Goal: Information Seeking & Learning: Learn about a topic

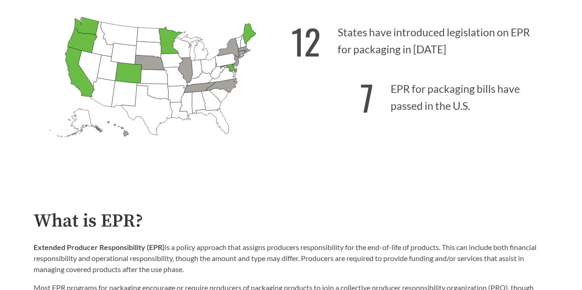
scroll to position [276, 0]
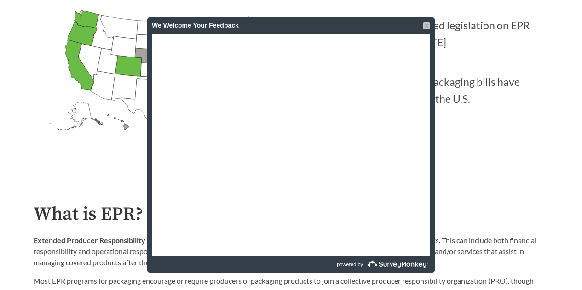
click at [426, 26] on div at bounding box center [426, 25] width 7 height 7
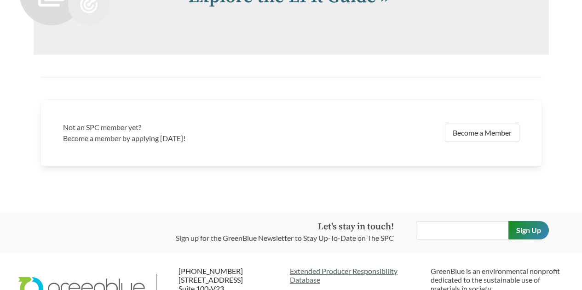
scroll to position [1840, 0]
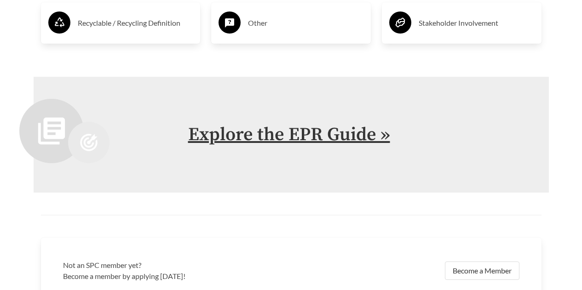
click at [243, 134] on link "Explore the EPR Guide »" at bounding box center [289, 134] width 202 height 23
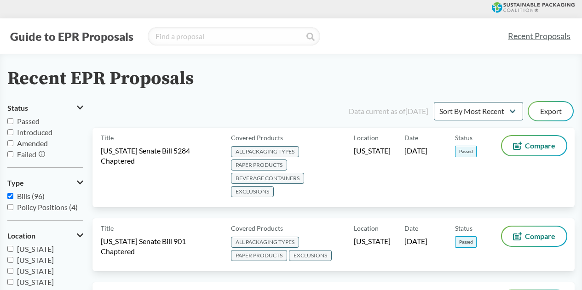
click at [10, 121] on input "Passed" at bounding box center [10, 121] width 6 height 6
checkbox input "true"
click at [505, 110] on select "Sort By Most Recent Sort By Status" at bounding box center [478, 111] width 89 height 18
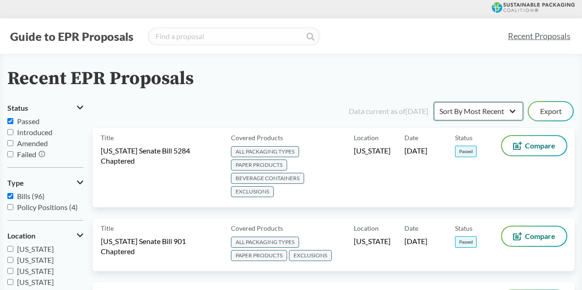
click at [492, 114] on select "Sort By Most Recent Sort By Status" at bounding box center [478, 111] width 89 height 18
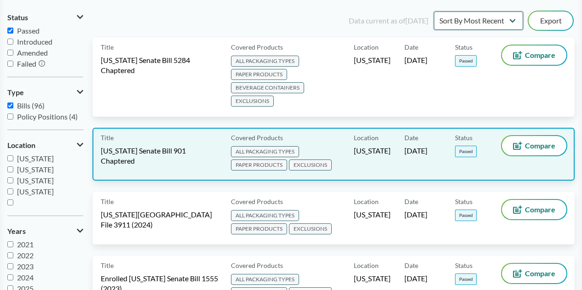
scroll to position [92, 0]
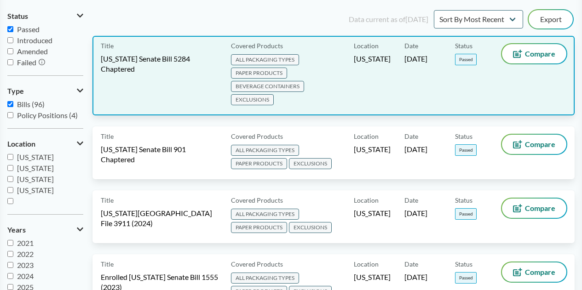
click at [170, 106] on div "Title [US_STATE] Senate Bill 5284 Chaptered Covered Products ALL PACKAGING TYPE…" at bounding box center [333, 76] width 482 height 80
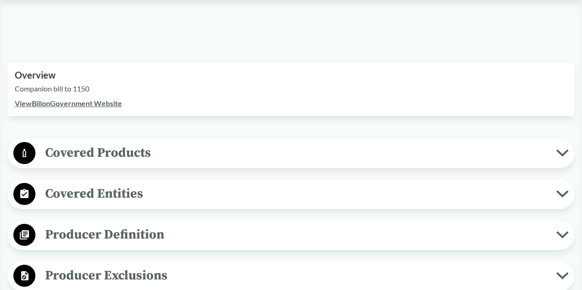
scroll to position [322, 0]
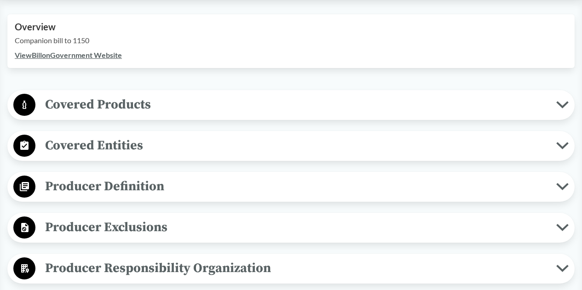
click at [566, 107] on icon at bounding box center [562, 104] width 12 height 7
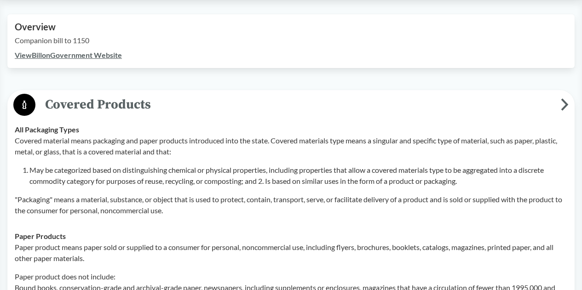
click at [567, 97] on button "Covered Products" at bounding box center [291, 104] width 561 height 23
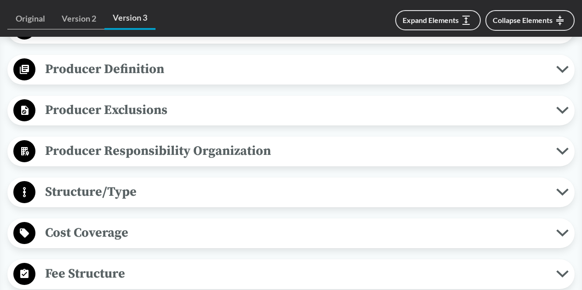
scroll to position [460, 0]
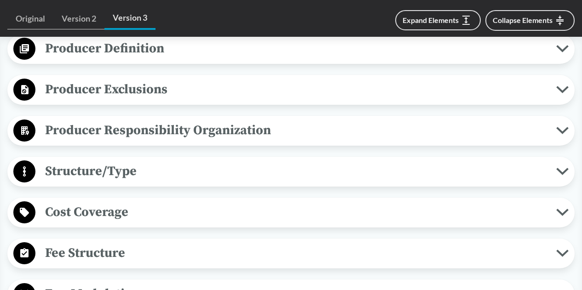
click at [535, 125] on span "Producer Responsibility Organization" at bounding box center [295, 130] width 521 height 21
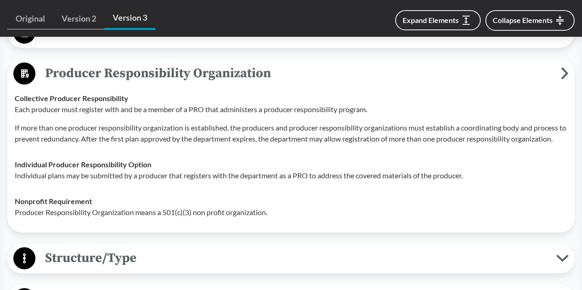
scroll to position [506, 0]
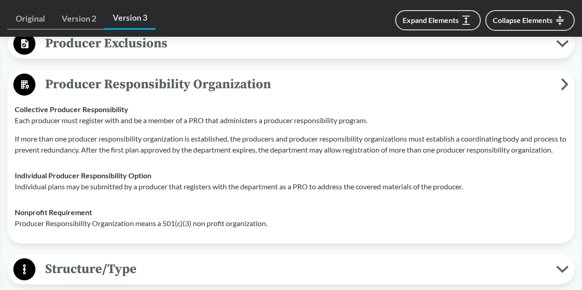
click at [560, 87] on span "Producer Responsibility Organization" at bounding box center [297, 84] width 525 height 21
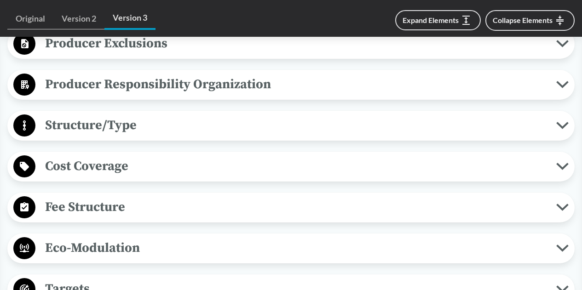
click at [566, 125] on icon at bounding box center [562, 125] width 10 height 5
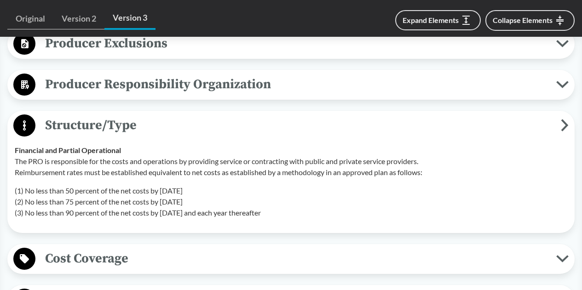
click at [566, 125] on icon at bounding box center [565, 126] width 5 height 10
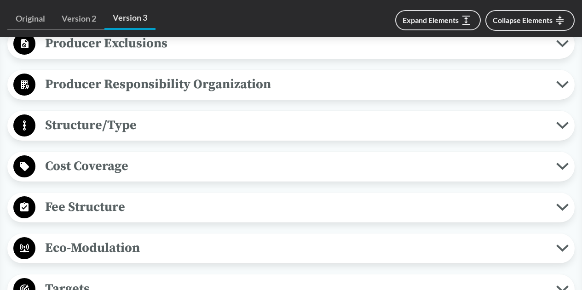
click at [558, 158] on button "Cost Coverage" at bounding box center [291, 166] width 561 height 23
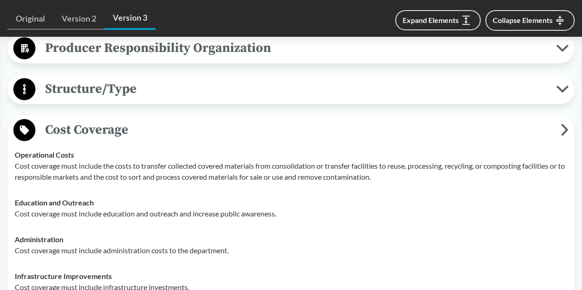
scroll to position [552, 0]
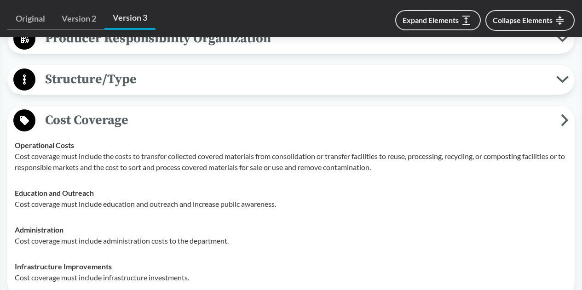
click at [570, 126] on button "Cost Coverage" at bounding box center [291, 120] width 561 height 23
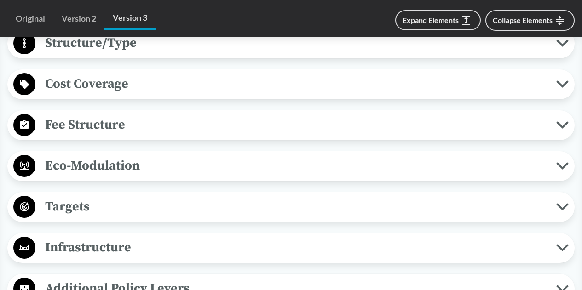
scroll to position [598, 0]
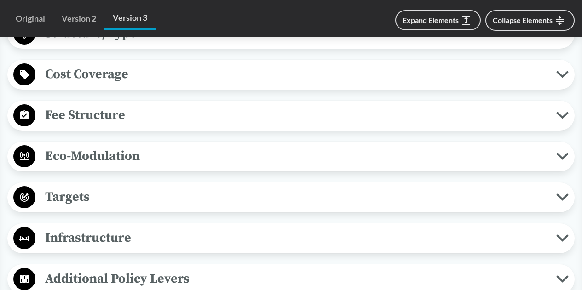
click at [563, 116] on icon at bounding box center [562, 115] width 10 height 5
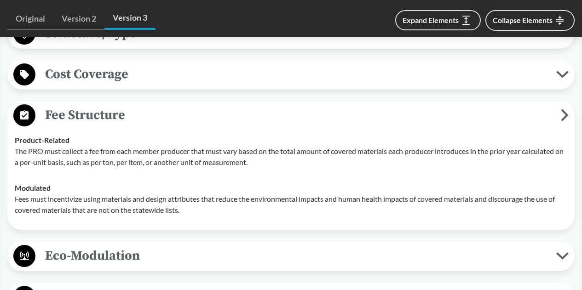
click at [563, 117] on icon at bounding box center [565, 115] width 8 height 12
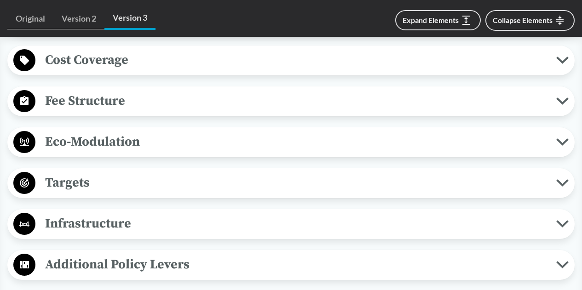
scroll to position [644, 0]
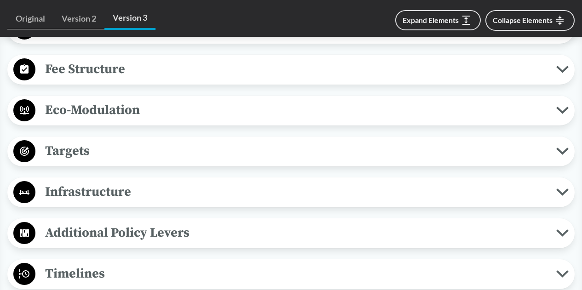
click at [565, 116] on button "Eco-Modulation" at bounding box center [291, 110] width 561 height 23
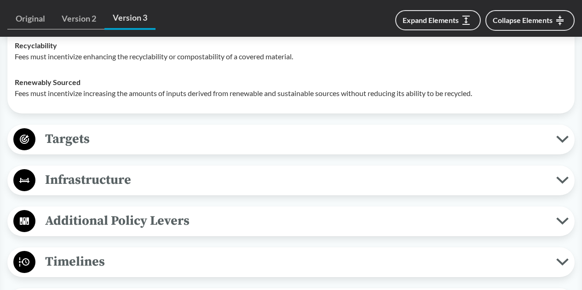
scroll to position [920, 0]
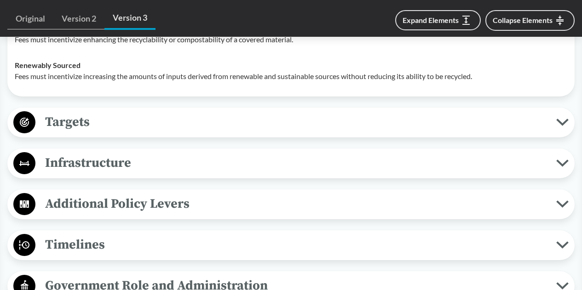
click at [471, 122] on span "Targets" at bounding box center [295, 122] width 521 height 21
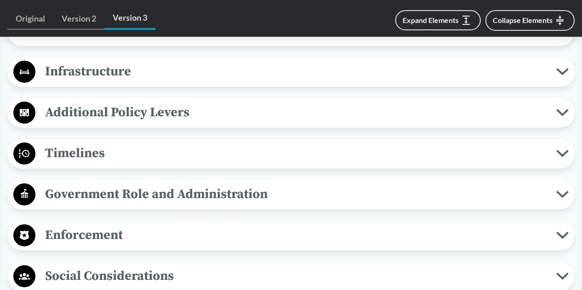
scroll to position [1334, 0]
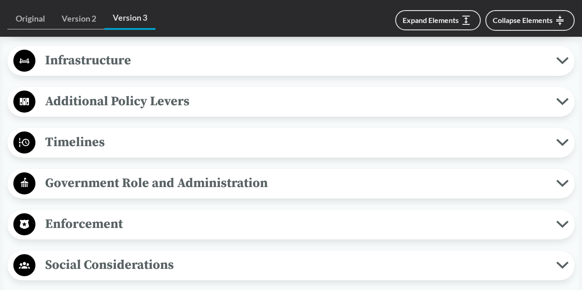
click at [565, 104] on icon at bounding box center [562, 101] width 12 height 7
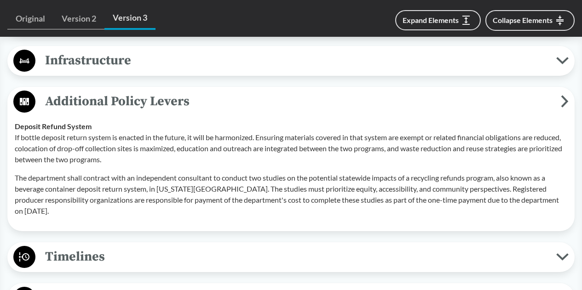
click at [565, 104] on icon at bounding box center [565, 102] width 5 height 10
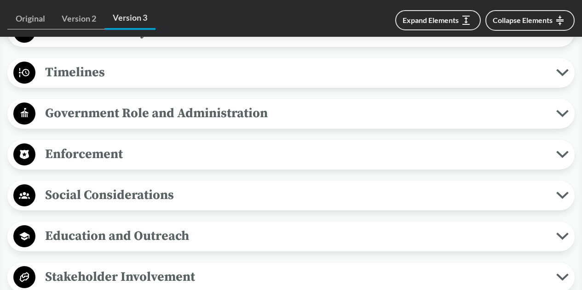
scroll to position [1426, 0]
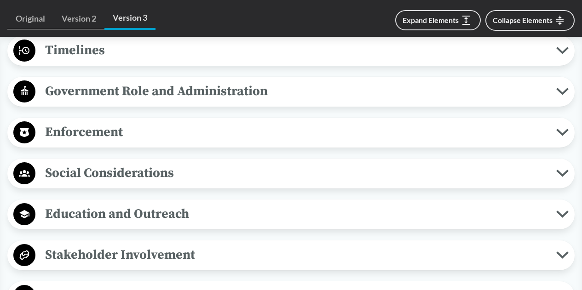
click at [566, 54] on button "Timelines" at bounding box center [291, 50] width 561 height 23
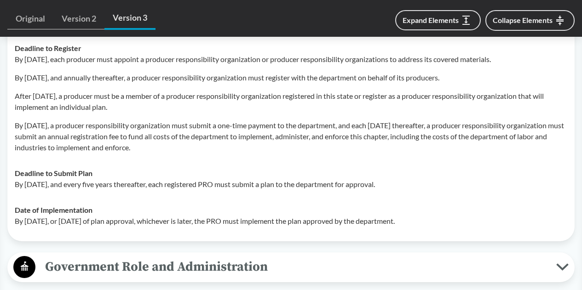
scroll to position [1518, 0]
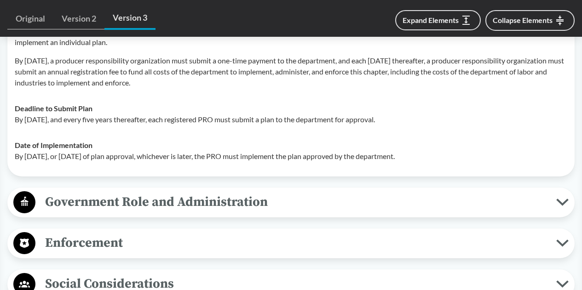
click at [554, 196] on span "Government Role and Administration" at bounding box center [295, 202] width 521 height 21
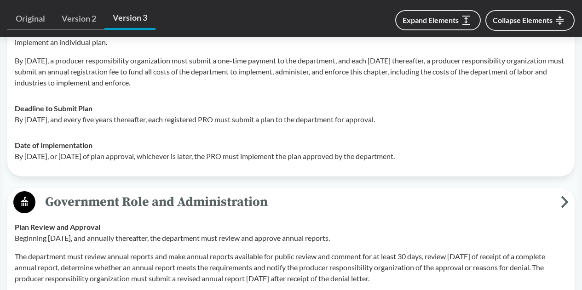
click at [554, 196] on span "Government Role and Administration" at bounding box center [297, 202] width 525 height 21
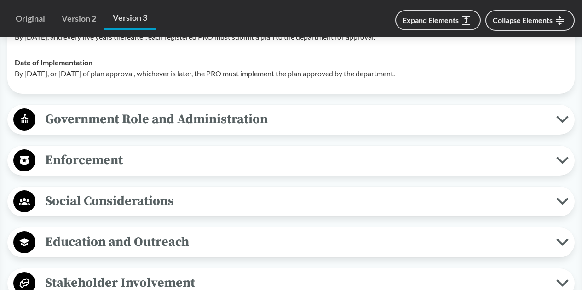
scroll to position [1610, 0]
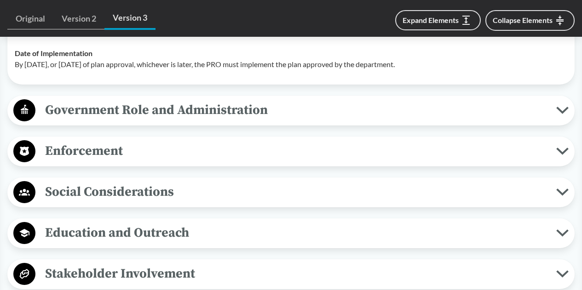
click at [564, 159] on button "Enforcement" at bounding box center [291, 151] width 561 height 23
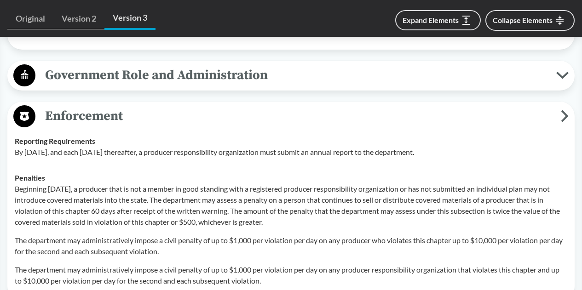
scroll to position [1656, 0]
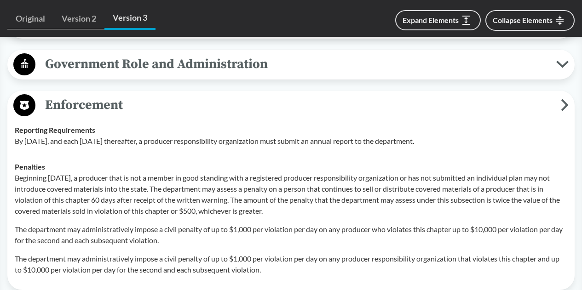
click at [567, 112] on button "Enforcement" at bounding box center [291, 105] width 561 height 23
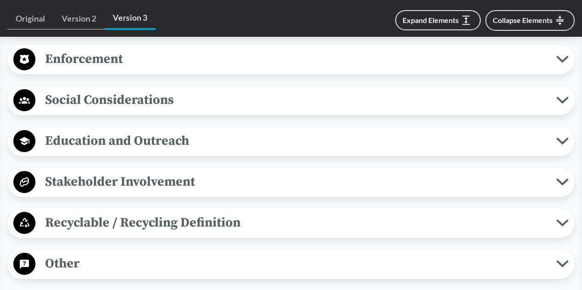
scroll to position [1748, 0]
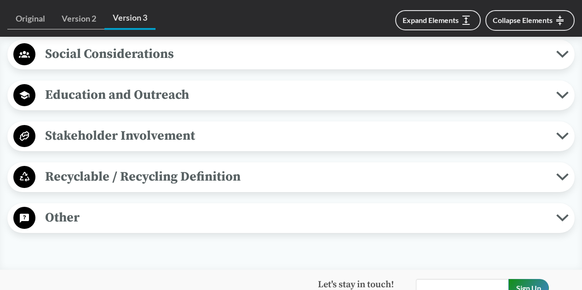
click at [567, 177] on icon at bounding box center [562, 176] width 12 height 7
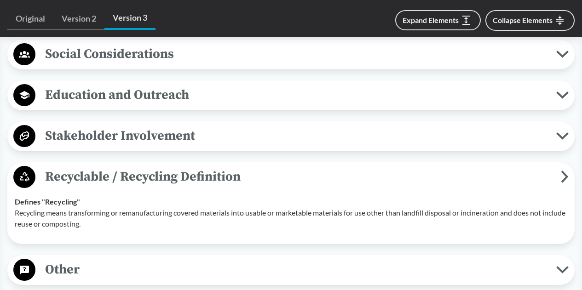
click at [567, 177] on icon at bounding box center [565, 177] width 5 height 10
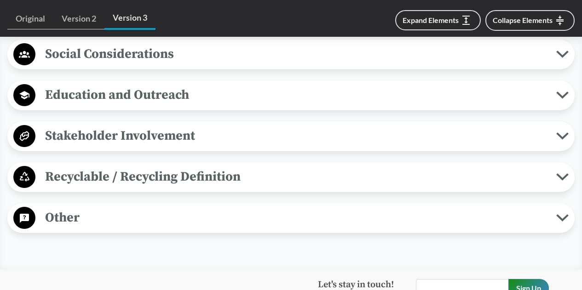
click at [554, 217] on span "Other" at bounding box center [295, 217] width 521 height 21
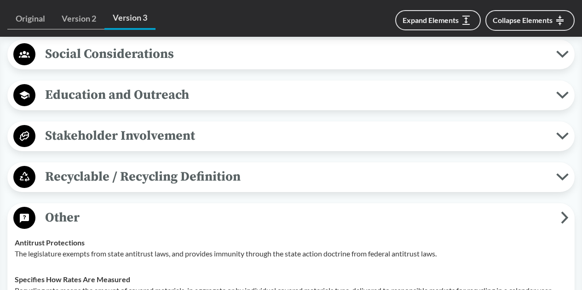
scroll to position [1794, 0]
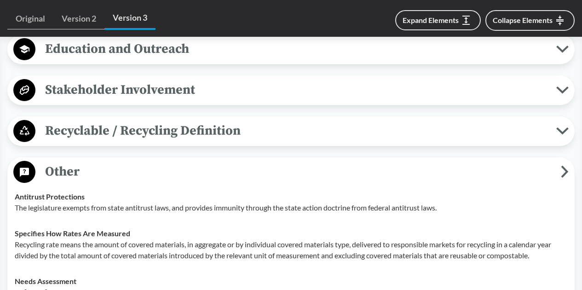
click at [559, 170] on span "Other" at bounding box center [297, 171] width 525 height 21
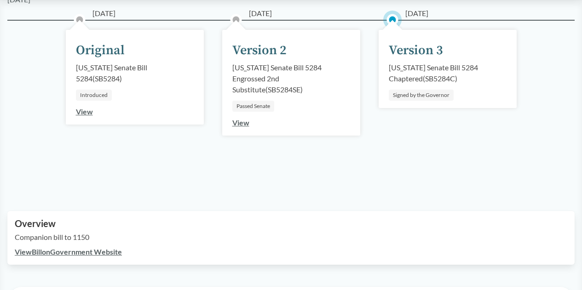
scroll to position [92, 0]
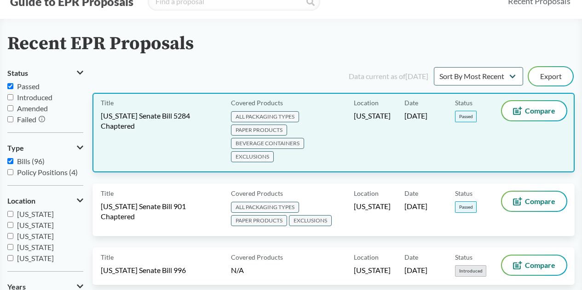
scroll to position [46, 0]
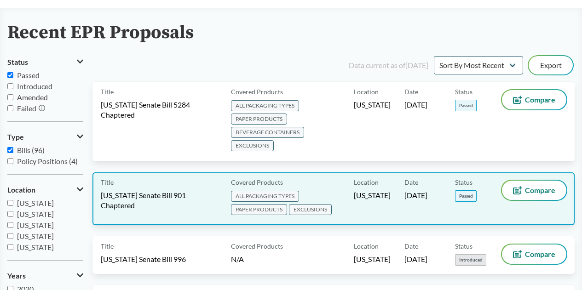
click at [193, 188] on div "Title [US_STATE] Senate Bill 901 Chaptered" at bounding box center [164, 199] width 126 height 36
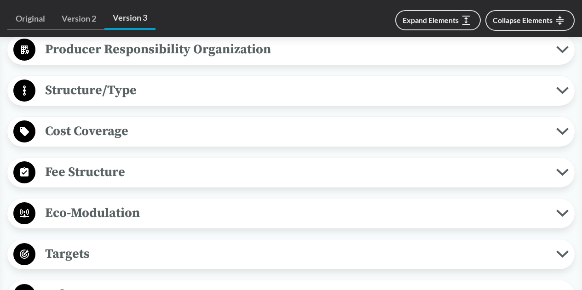
scroll to position [598, 0]
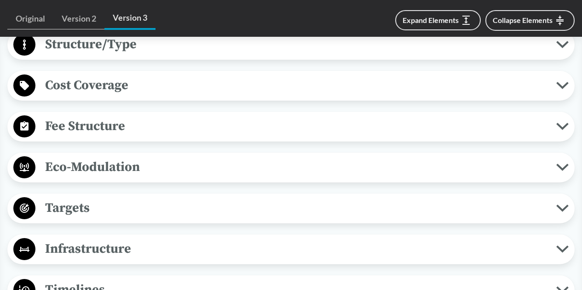
click at [187, 138] on div "Fee Structure Product-Related Fees are based on costs associated with transport…" at bounding box center [290, 127] width 567 height 30
click at [191, 130] on span "Fee Structure" at bounding box center [295, 126] width 521 height 21
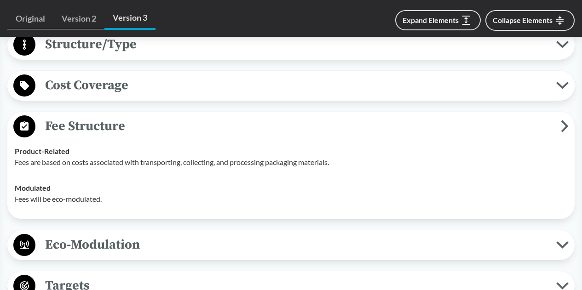
click at [191, 130] on span "Fee Structure" at bounding box center [297, 126] width 525 height 21
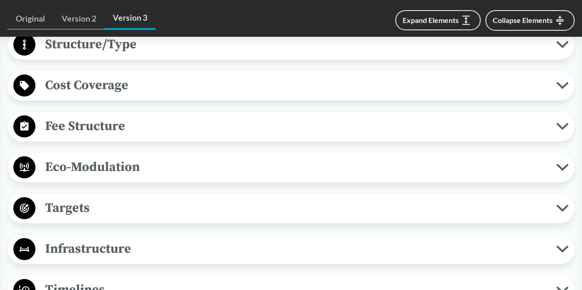
click at [171, 161] on span "Eco-Modulation" at bounding box center [295, 167] width 521 height 21
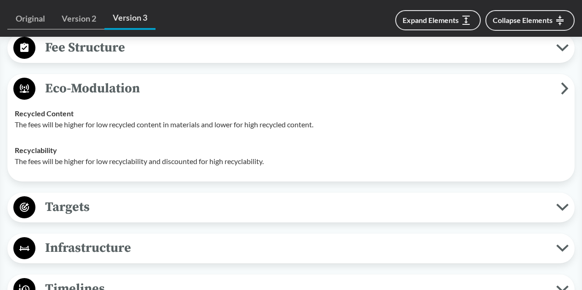
scroll to position [690, 0]
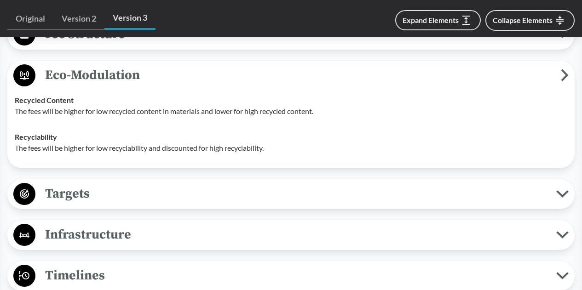
click at [550, 187] on span "Targets" at bounding box center [295, 194] width 521 height 21
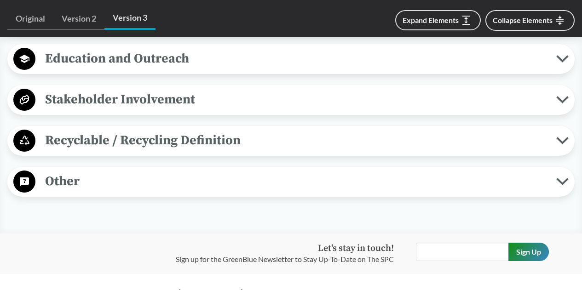
scroll to position [1426, 0]
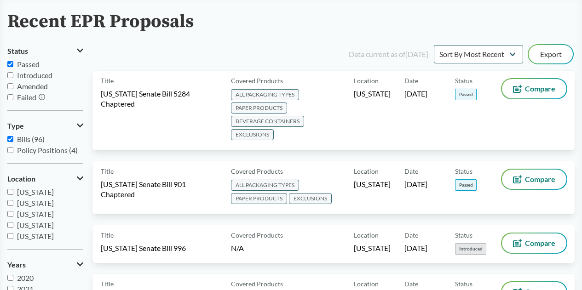
scroll to position [46, 0]
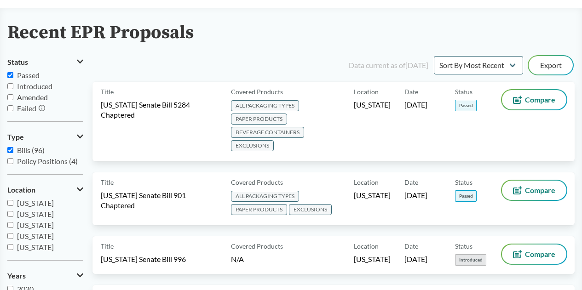
click at [24, 77] on span "Passed" at bounding box center [28, 75] width 23 height 9
click at [13, 77] on input "Passed" at bounding box center [10, 75] width 6 height 6
checkbox input "false"
click at [8, 150] on input "Bills (96)" at bounding box center [10, 150] width 6 height 6
checkbox input "false"
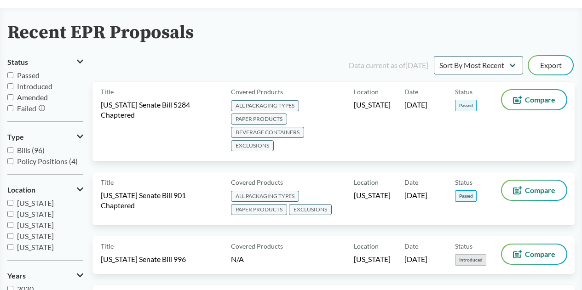
click at [10, 74] on input "Passed" at bounding box center [10, 75] width 6 height 6
checkbox input "true"
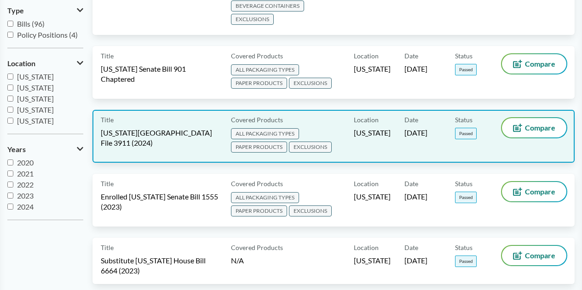
scroll to position [184, 0]
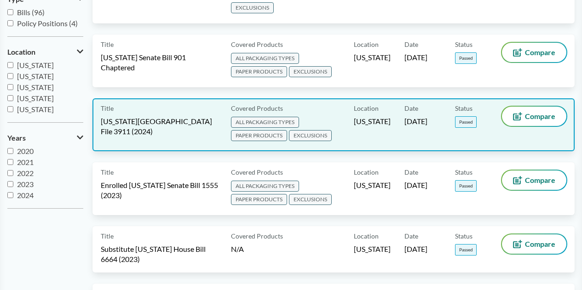
click at [171, 119] on span "[US_STATE][GEOGRAPHIC_DATA] File 3911 (2024)" at bounding box center [160, 126] width 119 height 20
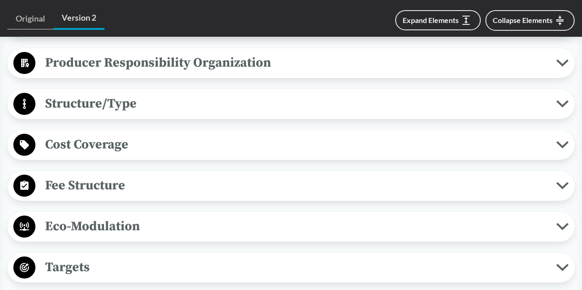
scroll to position [552, 0]
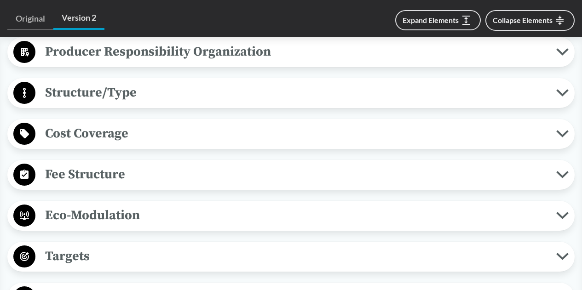
click at [174, 164] on span "Fee Structure" at bounding box center [295, 174] width 521 height 21
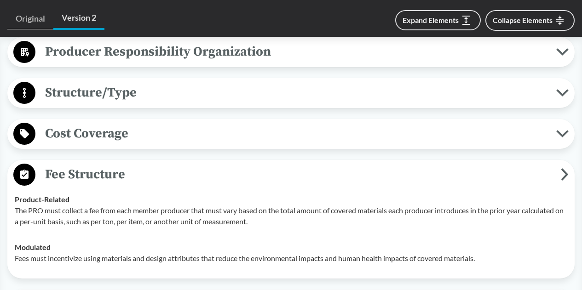
click at [174, 164] on span "Fee Structure" at bounding box center [297, 174] width 525 height 21
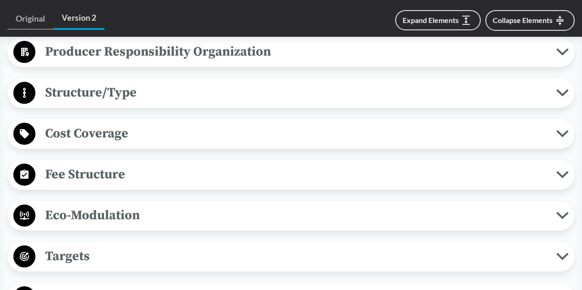
scroll to position [598, 0]
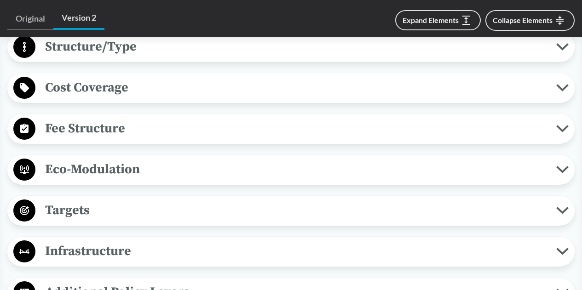
click at [174, 160] on span "Eco-Modulation" at bounding box center [295, 169] width 521 height 21
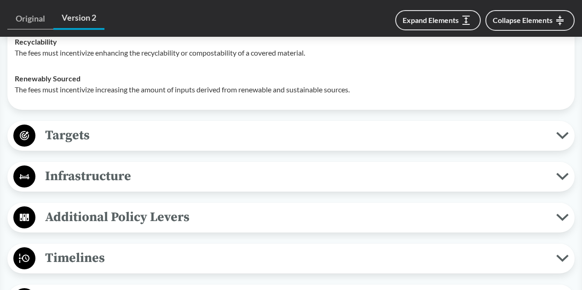
scroll to position [966, 0]
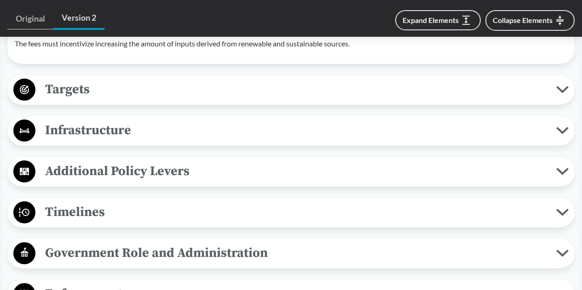
click at [141, 80] on span "Targets" at bounding box center [295, 89] width 521 height 21
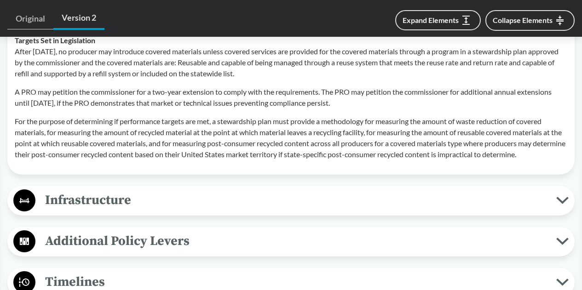
scroll to position [1150, 0]
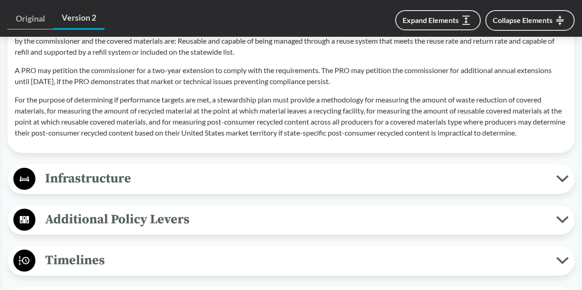
click at [126, 168] on span "Infrastructure" at bounding box center [295, 178] width 521 height 21
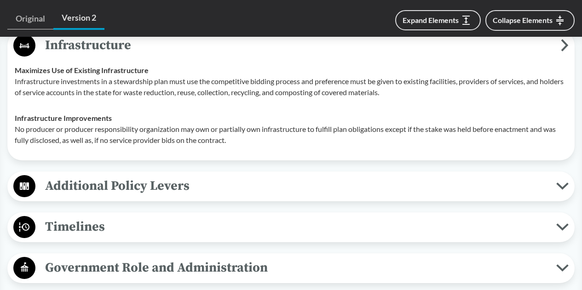
scroll to position [1242, 0]
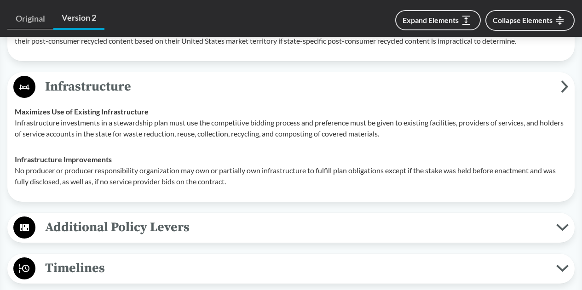
click at [139, 213] on div "Additional Policy Levers Deposit Refund System If a bottle deposit return syste…" at bounding box center [290, 228] width 567 height 30
click at [139, 217] on span "Additional Policy Levers" at bounding box center [295, 227] width 521 height 21
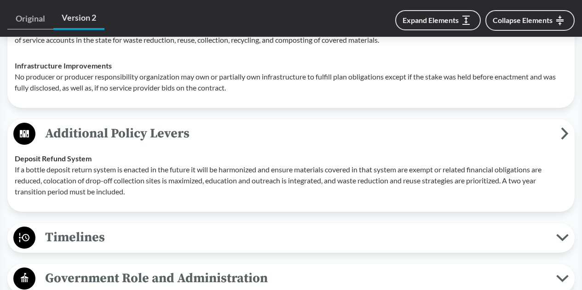
scroll to position [1380, 0]
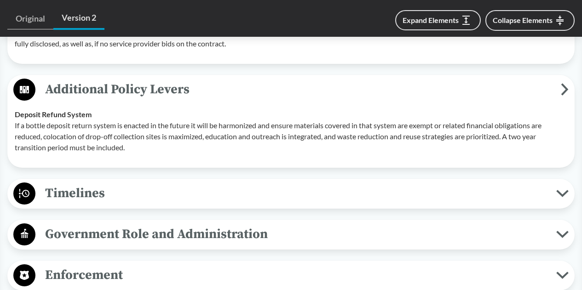
click at [127, 79] on span "Additional Policy Levers" at bounding box center [297, 89] width 525 height 21
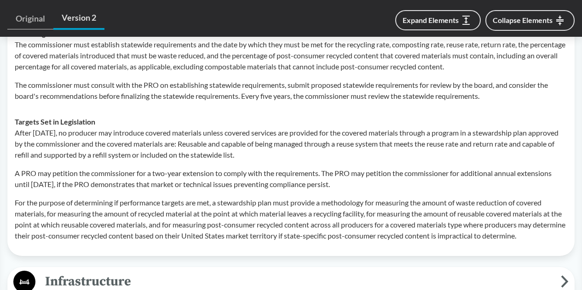
scroll to position [1058, 0]
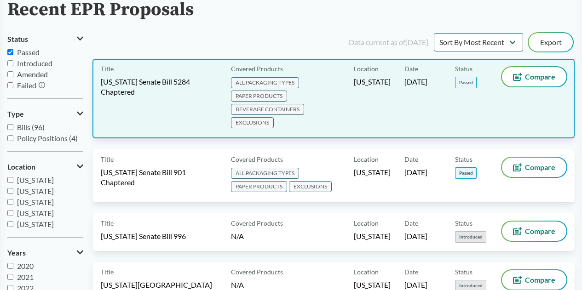
scroll to position [46, 0]
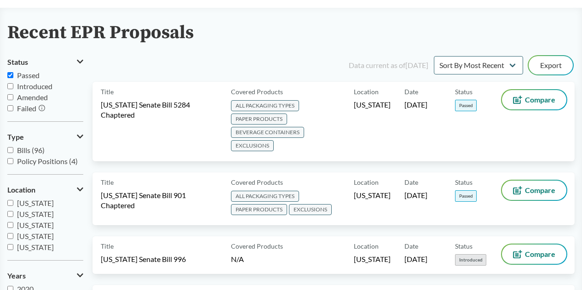
click at [27, 77] on span "Passed" at bounding box center [28, 75] width 23 height 9
click at [13, 77] on input "Passed" at bounding box center [10, 75] width 6 height 6
click at [27, 77] on span "Passed" at bounding box center [28, 75] width 23 height 9
click at [13, 77] on input "Passed" at bounding box center [10, 75] width 6 height 6
click at [29, 71] on span "Passed" at bounding box center [28, 75] width 23 height 9
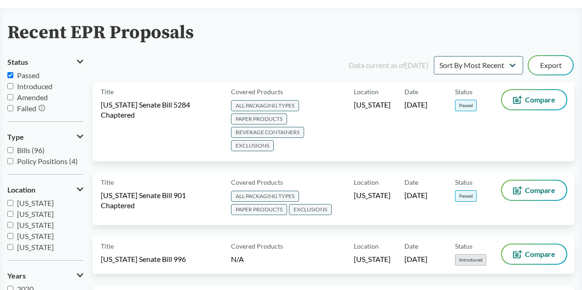
click at [13, 72] on input "Passed" at bounding box center [10, 75] width 6 height 6
checkbox input "false"
click at [27, 85] on span "Introduced" at bounding box center [34, 86] width 35 height 9
click at [13, 85] on input "Introduced" at bounding box center [10, 86] width 6 height 6
checkbox input "true"
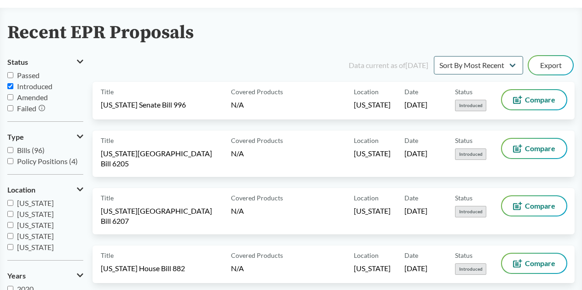
click at [25, 75] on span "Passed" at bounding box center [28, 75] width 23 height 9
click at [13, 75] on input "Passed" at bounding box center [10, 75] width 6 height 6
checkbox input "true"
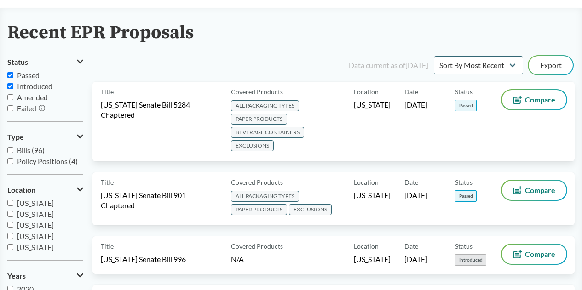
click at [14, 86] on label "Introduced" at bounding box center [45, 86] width 76 height 11
click at [13, 86] on input "Introduced" at bounding box center [10, 86] width 6 height 6
checkbox input "false"
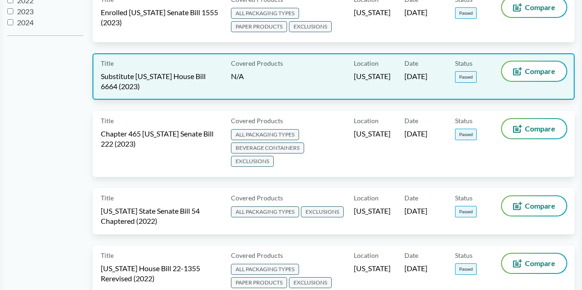
scroll to position [368, 0]
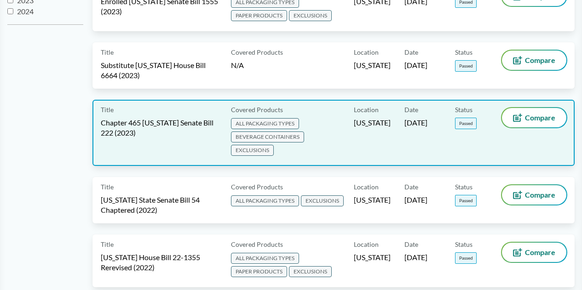
click at [167, 109] on div "Title Chapter 465 [US_STATE] Senate Bill 222 (2023)" at bounding box center [164, 133] width 126 height 50
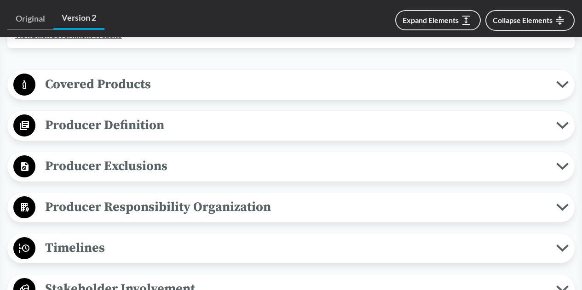
scroll to position [414, 0]
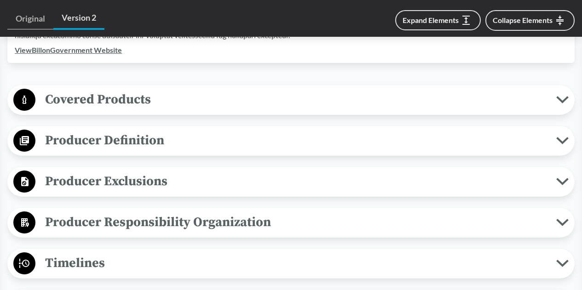
click at [145, 105] on span "Covered Products" at bounding box center [295, 99] width 521 height 21
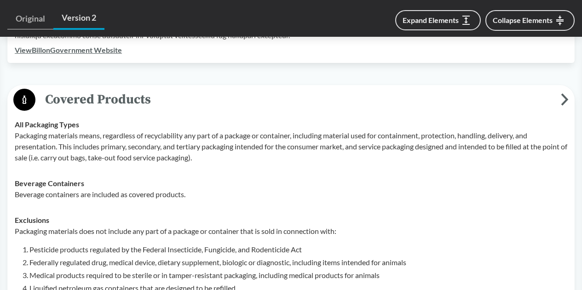
click at [147, 104] on span "Covered Products" at bounding box center [297, 99] width 525 height 21
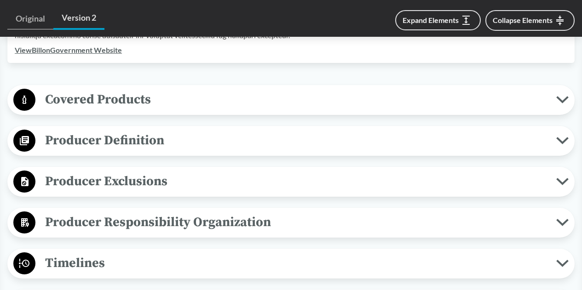
scroll to position [460, 0]
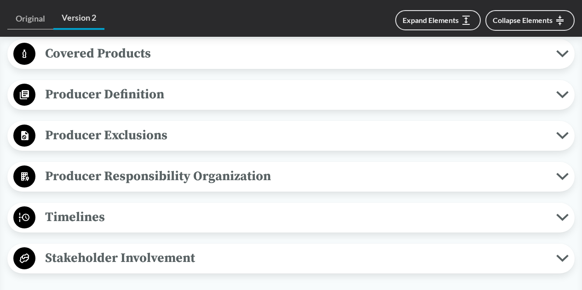
click at [133, 181] on span "Producer Responsibility Organization" at bounding box center [295, 176] width 521 height 21
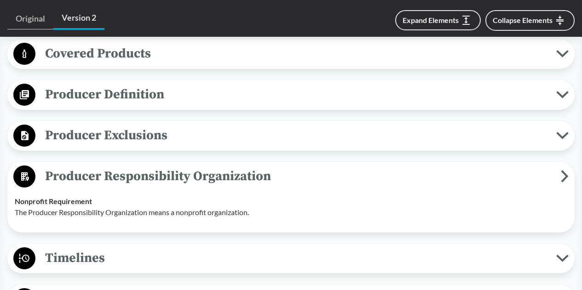
click at [135, 176] on span "Producer Responsibility Organization" at bounding box center [297, 176] width 525 height 21
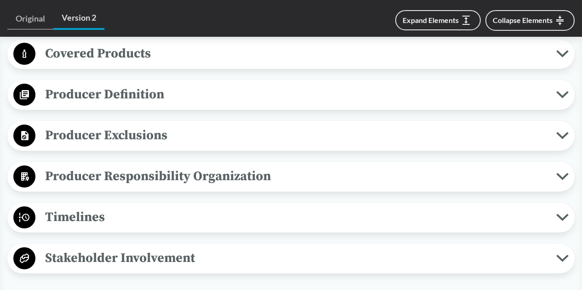
click at [113, 127] on span "Producer Exclusions" at bounding box center [295, 135] width 521 height 21
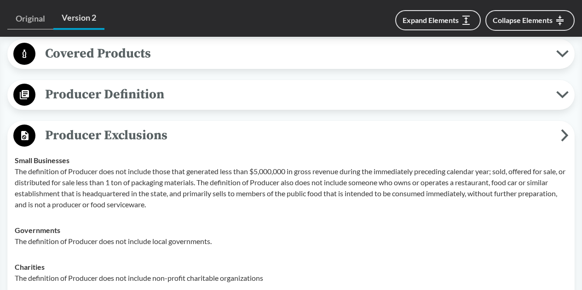
click at [113, 127] on span "Producer Exclusions" at bounding box center [297, 135] width 525 height 21
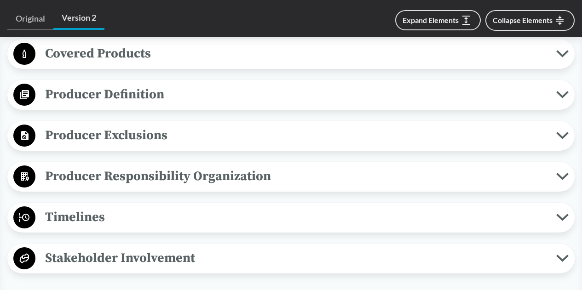
click at [122, 103] on span "Producer Definition" at bounding box center [295, 94] width 521 height 21
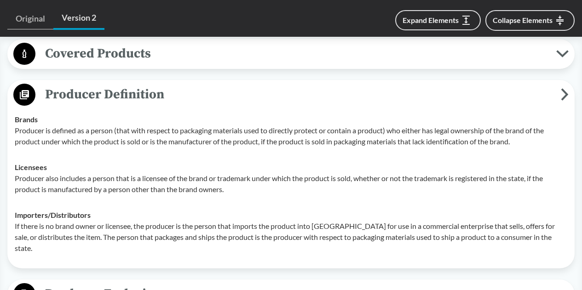
click at [122, 103] on span "Producer Definition" at bounding box center [297, 94] width 525 height 21
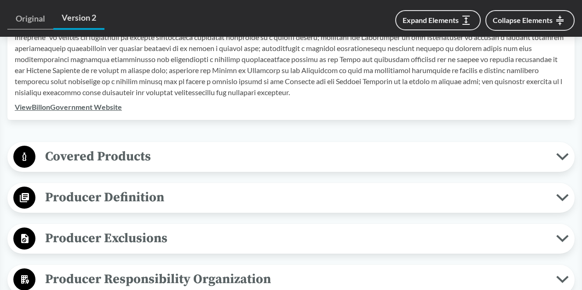
scroll to position [368, 0]
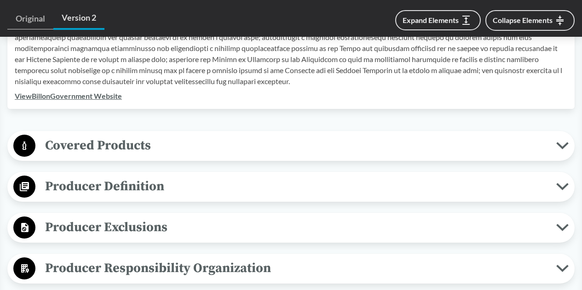
click at [141, 142] on span "Covered Products" at bounding box center [295, 145] width 521 height 21
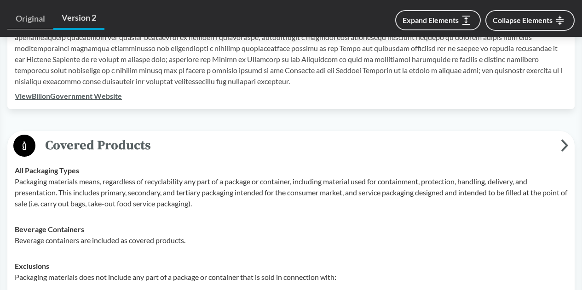
click at [141, 141] on span "Covered Products" at bounding box center [297, 145] width 525 height 21
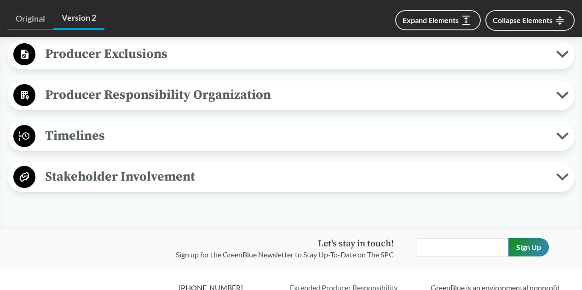
scroll to position [552, 0]
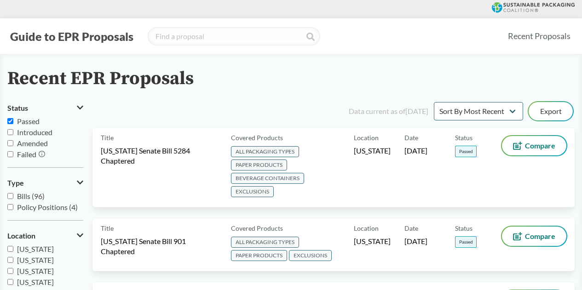
click at [9, 125] on label "Passed" at bounding box center [45, 121] width 76 height 11
click at [9, 124] on input "Passed" at bounding box center [10, 121] width 6 height 6
checkbox input "true"
click at [19, 134] on span "Introduced" at bounding box center [34, 132] width 35 height 9
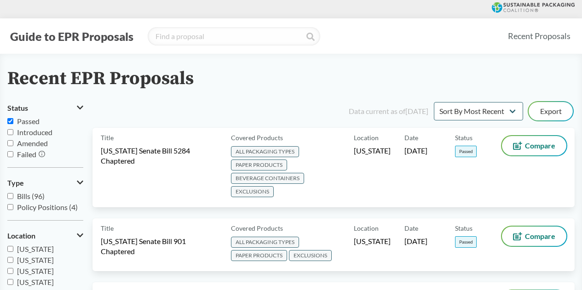
click at [13, 134] on input "Introduced" at bounding box center [10, 132] width 6 height 6
click at [9, 129] on label "Introduced" at bounding box center [45, 132] width 76 height 11
click at [9, 129] on input "Introduced" at bounding box center [10, 132] width 6 height 6
checkbox input "false"
click at [9, 121] on input "Passed" at bounding box center [10, 121] width 6 height 6
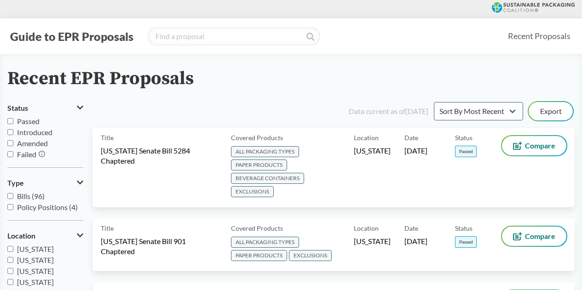
click at [9, 121] on input "Passed" at bounding box center [10, 121] width 6 height 6
checkbox input "true"
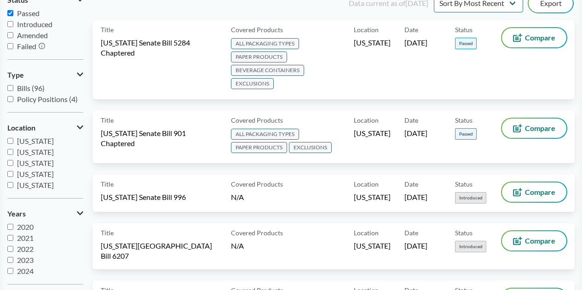
scroll to position [92, 0]
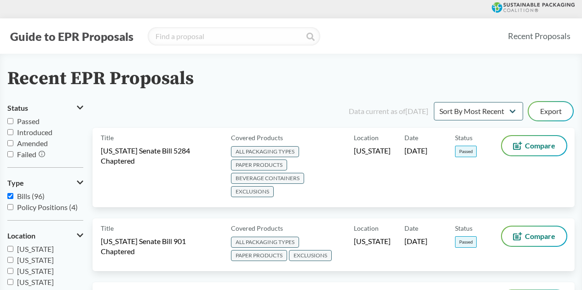
scroll to position [92, 0]
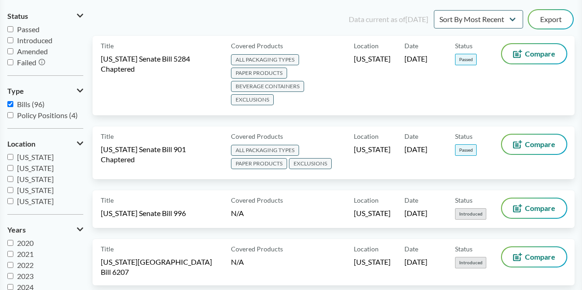
click at [10, 104] on input "Bills (96)" at bounding box center [10, 104] width 6 height 6
checkbox input "false"
click at [16, 29] on label "Passed" at bounding box center [45, 29] width 76 height 11
click at [13, 29] on input "Passed" at bounding box center [10, 29] width 6 height 6
checkbox input "true"
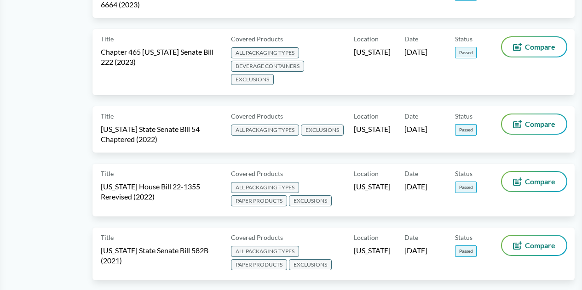
scroll to position [460, 0]
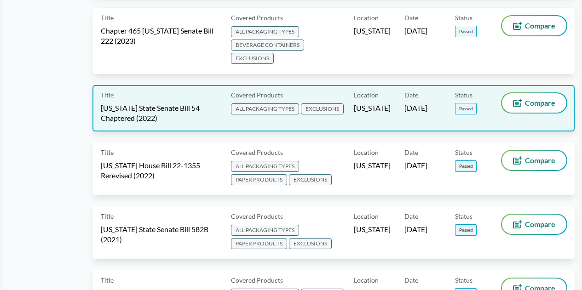
click at [181, 106] on span "[US_STATE] State Senate Bill 54 Chaptered (2022)" at bounding box center [160, 113] width 119 height 20
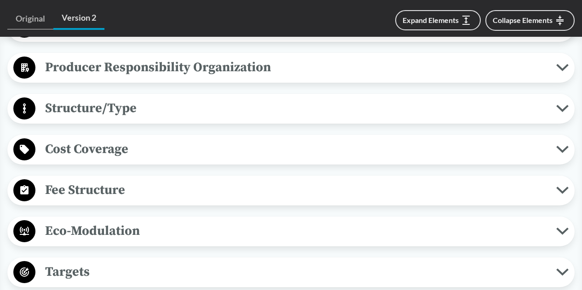
scroll to position [552, 0]
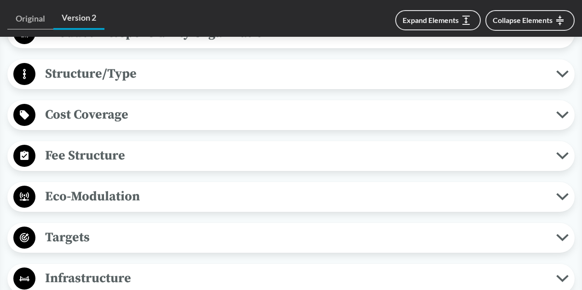
click at [127, 192] on span "Eco-Modulation" at bounding box center [295, 196] width 521 height 21
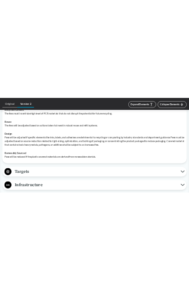
scroll to position [660, 0]
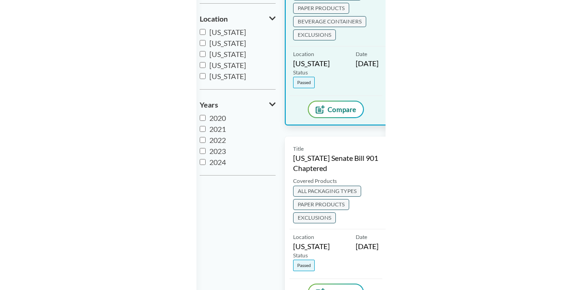
scroll to position [160, 0]
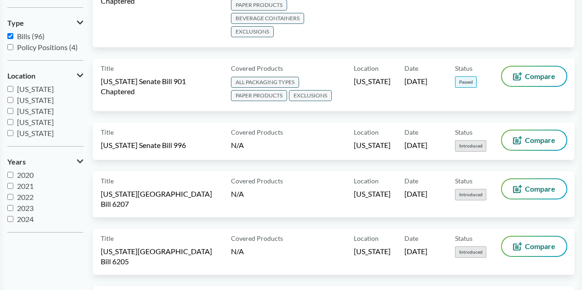
click at [20, 50] on span "Policy Positions (4)" at bounding box center [47, 47] width 61 height 9
click at [13, 50] on input "Policy Positions (4)" at bounding box center [10, 47] width 6 height 6
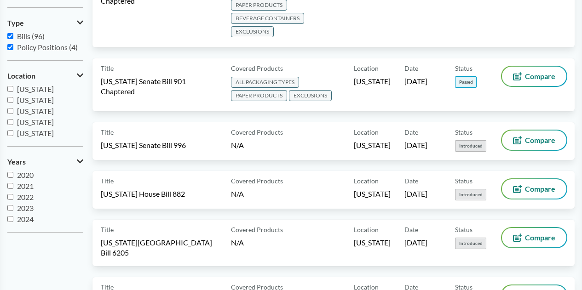
click at [20, 48] on span "Policy Positions (4)" at bounding box center [47, 47] width 61 height 9
click at [13, 48] on input "Policy Positions (4)" at bounding box center [10, 47] width 6 height 6
checkbox input "false"
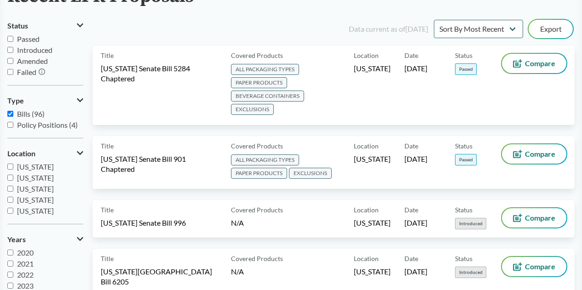
scroll to position [68, 0]
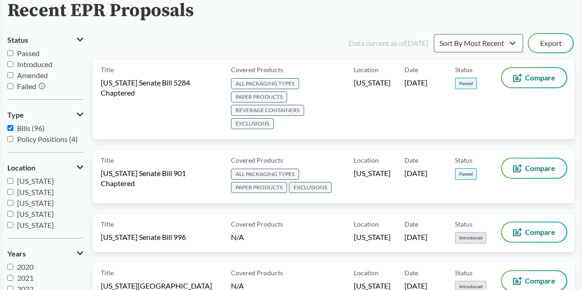
click at [9, 127] on input "Bills (96)" at bounding box center [10, 128] width 6 height 6
checkbox input "false"
click at [12, 52] on input "Passed" at bounding box center [10, 53] width 6 height 6
checkbox input "true"
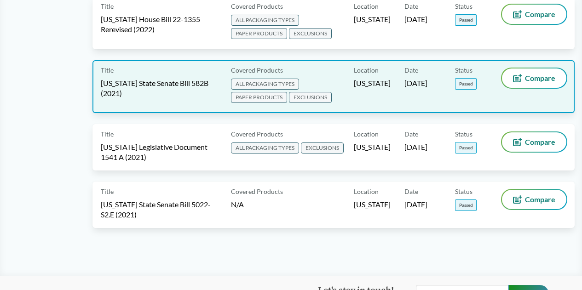
scroll to position [620, 0]
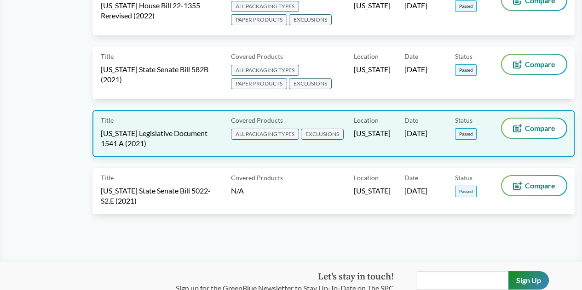
click at [164, 135] on span "[US_STATE] Legislative Document 1541 A (2021)" at bounding box center [160, 138] width 119 height 20
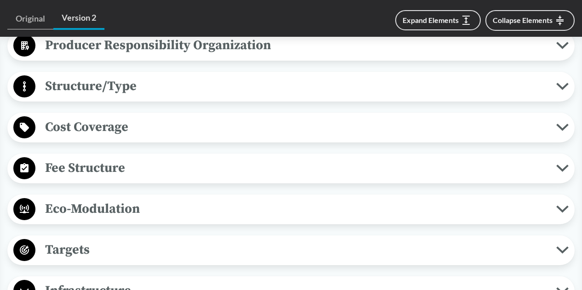
scroll to position [552, 0]
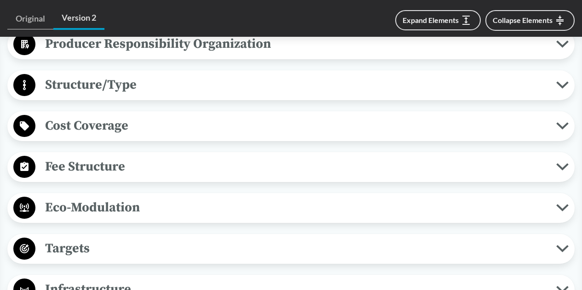
click at [158, 197] on span "Eco-Modulation" at bounding box center [295, 207] width 521 height 21
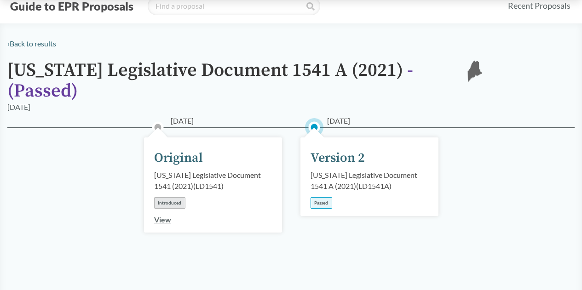
scroll to position [0, 0]
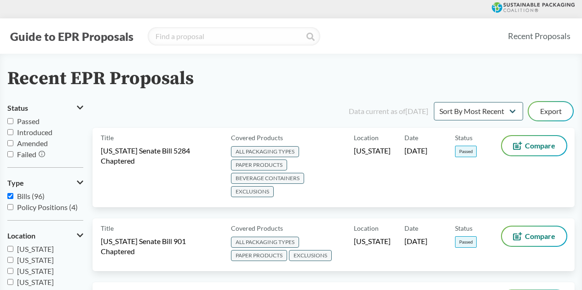
click at [13, 193] on input "Bills (96)" at bounding box center [10, 196] width 6 height 6
checkbox input "false"
click at [11, 120] on input "Passed" at bounding box center [10, 121] width 6 height 6
checkbox input "true"
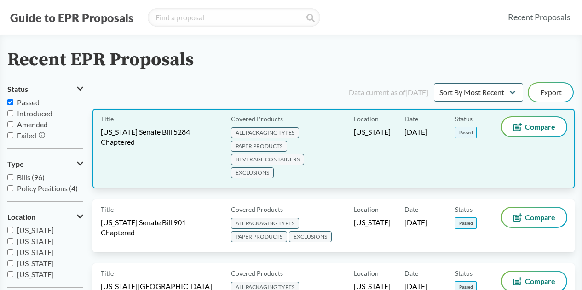
scroll to position [19, 0]
click at [201, 131] on span "[US_STATE] Senate Bill 5284 Chaptered" at bounding box center [160, 137] width 119 height 20
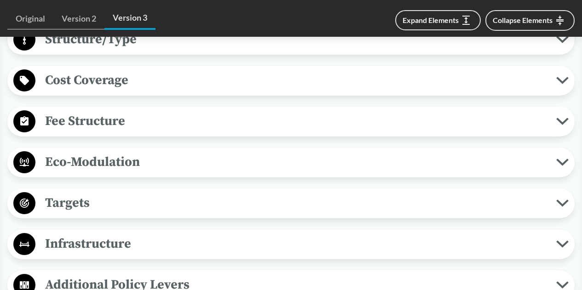
scroll to position [598, 0]
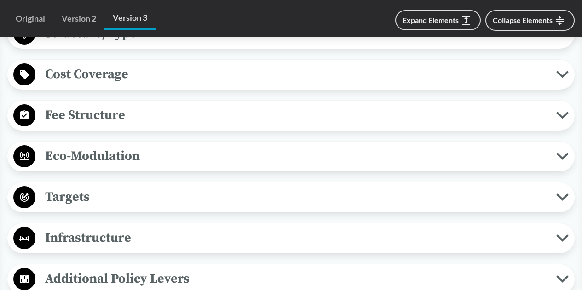
click at [142, 153] on span "Eco-Modulation" at bounding box center [295, 156] width 521 height 21
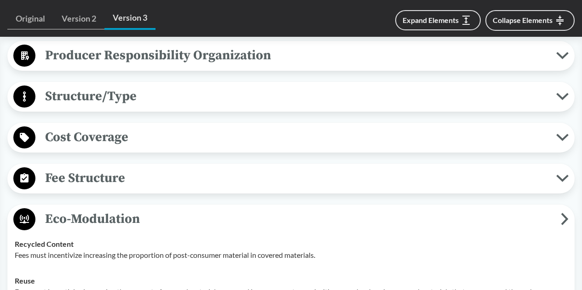
scroll to position [561, 0]
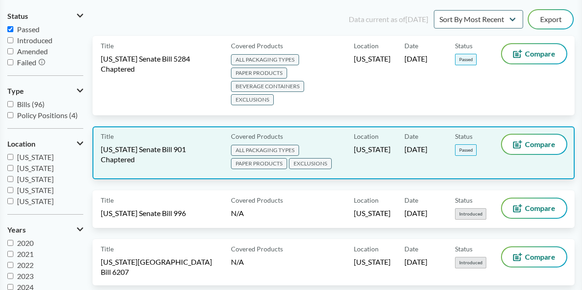
scroll to position [138, 0]
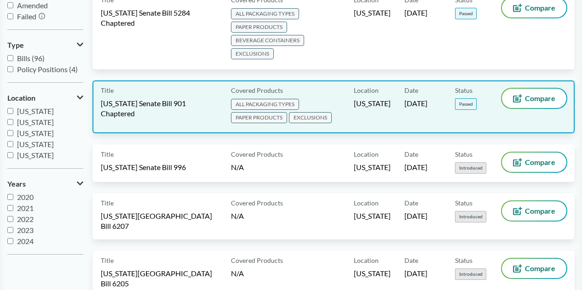
click at [160, 116] on div "Title [US_STATE] Senate Bill 901 Chaptered" at bounding box center [164, 107] width 126 height 36
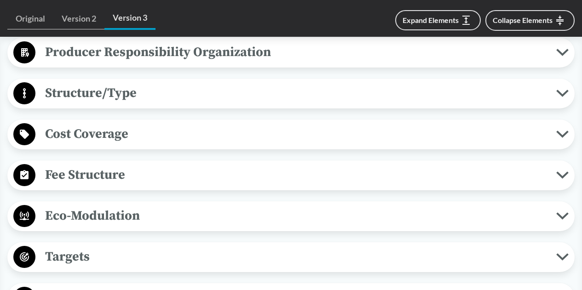
scroll to position [552, 0]
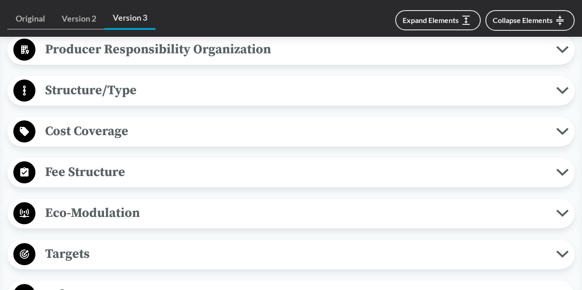
click at [122, 204] on span "Eco-Modulation" at bounding box center [295, 213] width 521 height 21
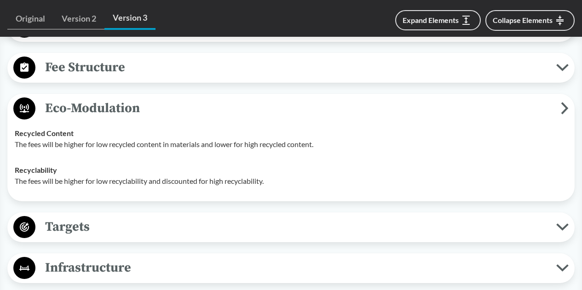
scroll to position [690, 0]
